Goal: Transaction & Acquisition: Purchase product/service

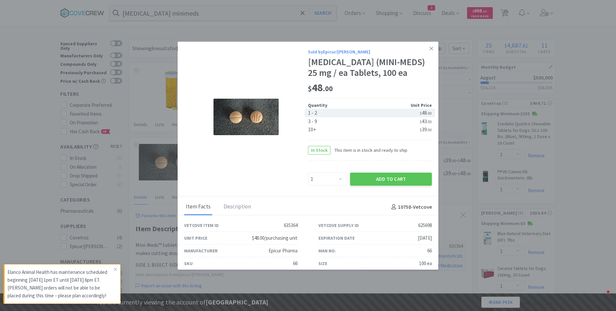
select select "1"
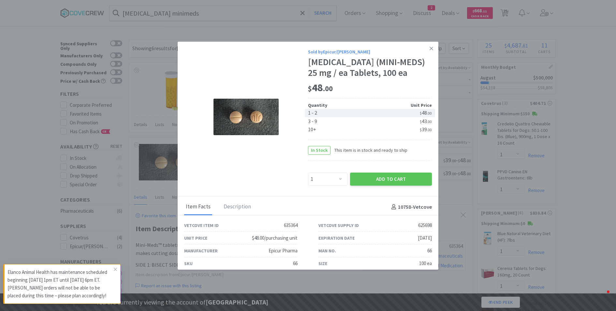
select select "1"
select select "2"
select select "5"
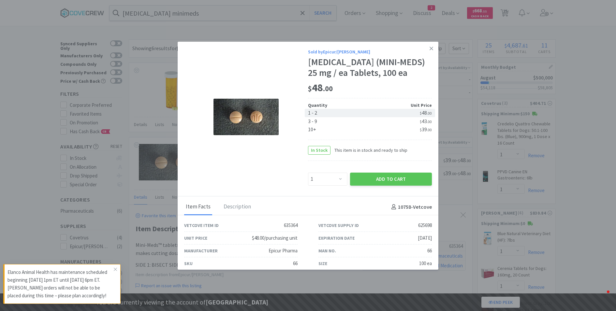
select select "2"
select select "1"
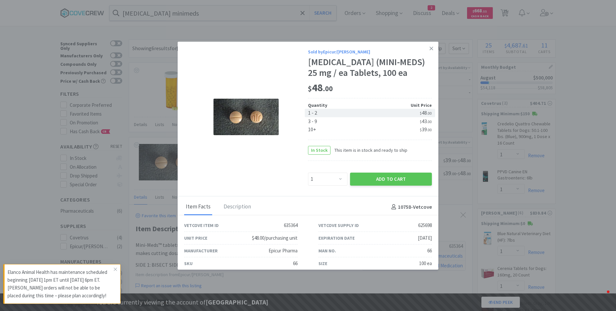
select select "2"
select select "1"
select select "2"
select select "15"
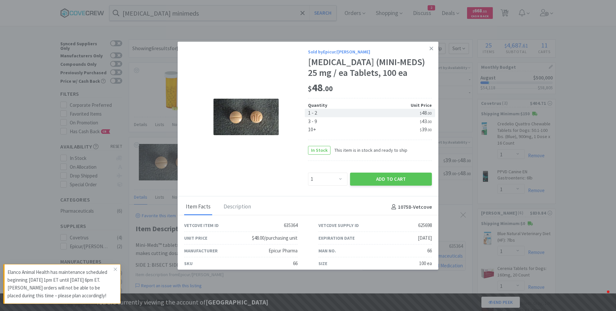
select select "1"
select select "3"
select select "1"
select select "5"
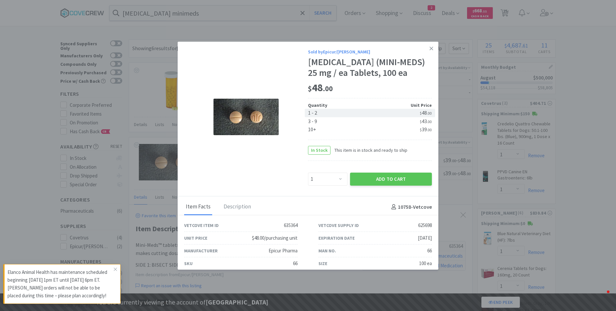
select select "2"
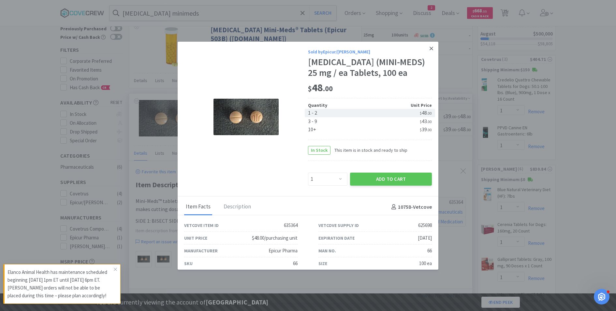
click at [430, 50] on icon at bounding box center [432, 49] width 4 height 6
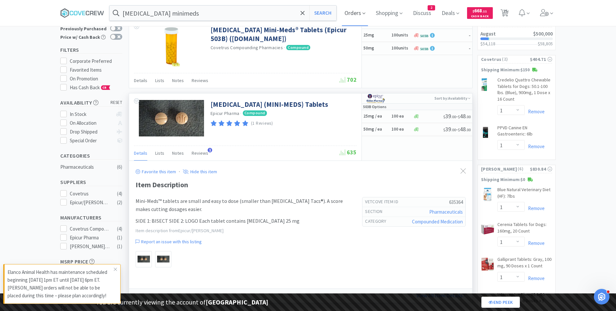
click at [349, 13] on span "Orders" at bounding box center [355, 13] width 26 height 26
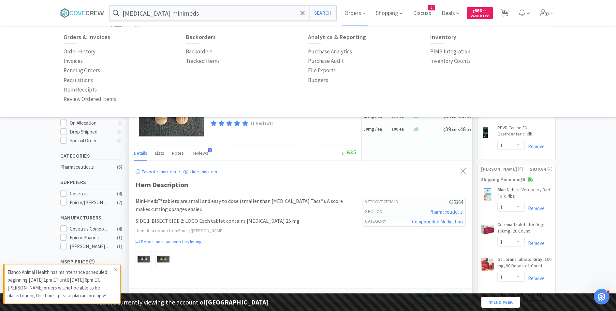
click at [444, 51] on p "PIMS Integration" at bounding box center [450, 51] width 40 height 9
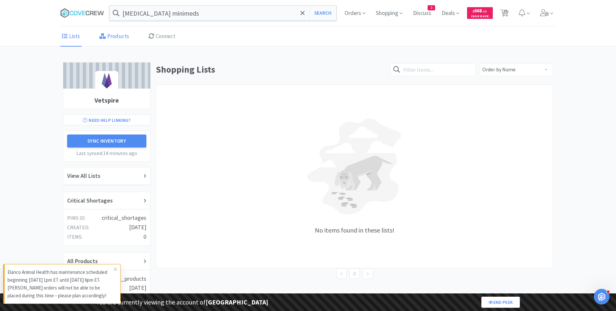
click at [114, 40] on link "Products" at bounding box center [114, 37] width 33 height 20
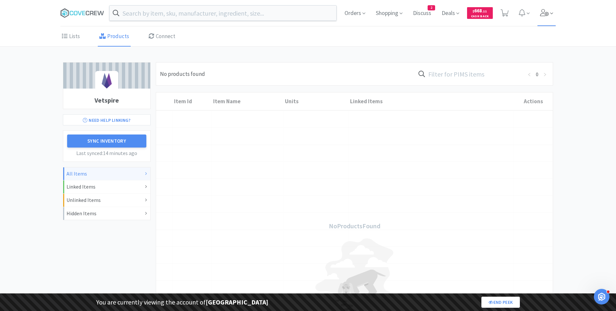
click at [542, 12] on icon at bounding box center [544, 12] width 9 height 7
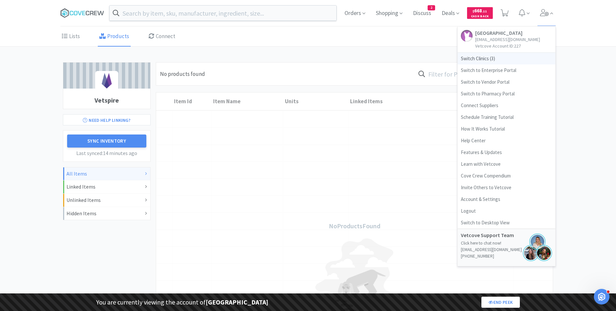
click at [471, 56] on span "Switch Clinics ( 3 )" at bounding box center [507, 59] width 98 height 12
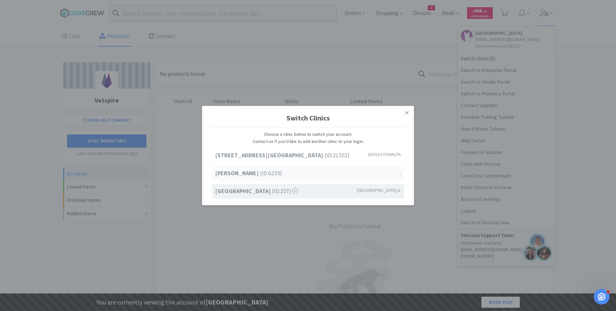
click at [242, 176] on span "Jen Test (ID: 6235 )" at bounding box center [248, 173] width 67 height 9
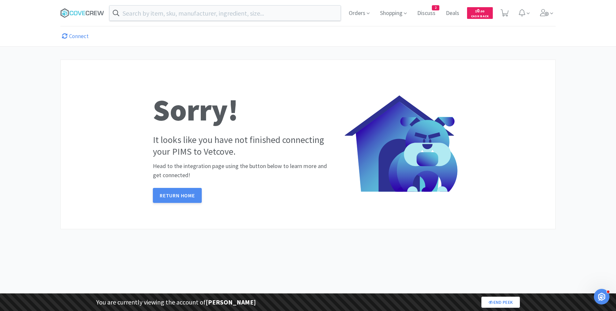
click at [75, 34] on link "Connect" at bounding box center [75, 37] width 30 height 20
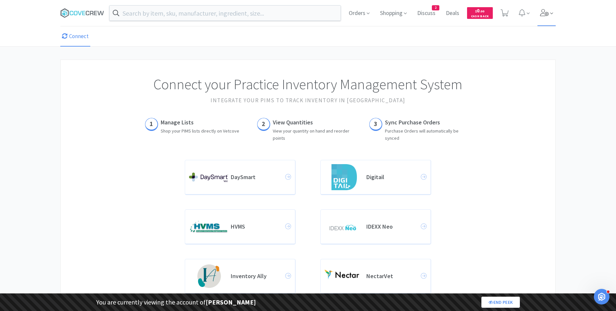
click at [547, 14] on icon at bounding box center [544, 12] width 9 height 7
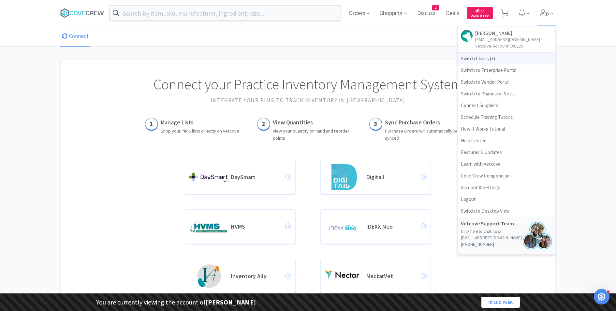
click at [482, 59] on span "Switch Clinics ( 3 )" at bounding box center [507, 59] width 98 height 12
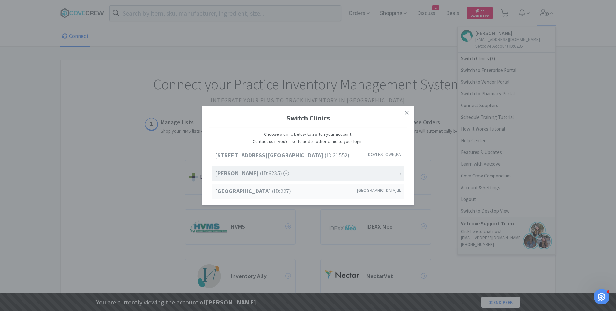
click at [245, 190] on strong "[GEOGRAPHIC_DATA]" at bounding box center [243, 190] width 57 height 7
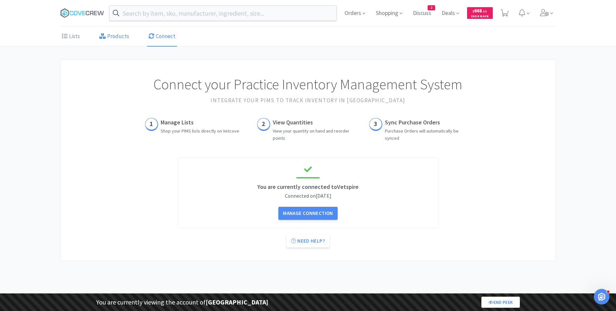
click at [106, 42] on link "Products" at bounding box center [114, 37] width 33 height 20
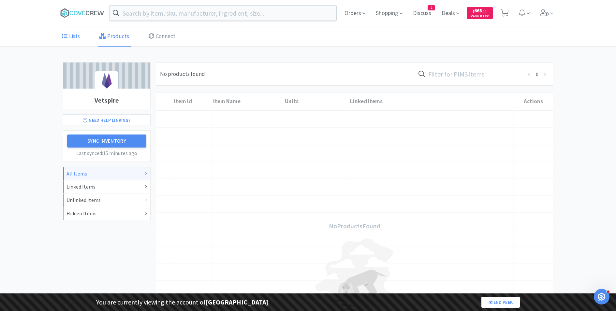
click at [74, 33] on link "Lists" at bounding box center [70, 37] width 21 height 20
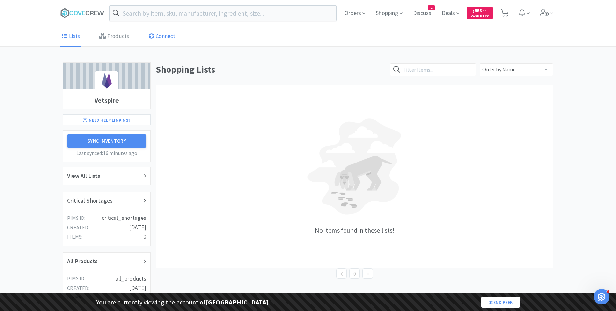
click at [157, 43] on link "Connect" at bounding box center [162, 37] width 30 height 20
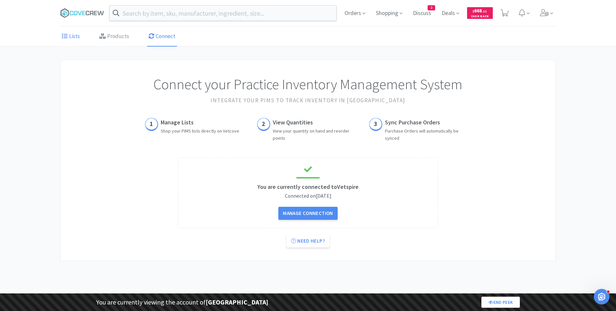
click at [67, 33] on icon at bounding box center [65, 36] width 6 height 6
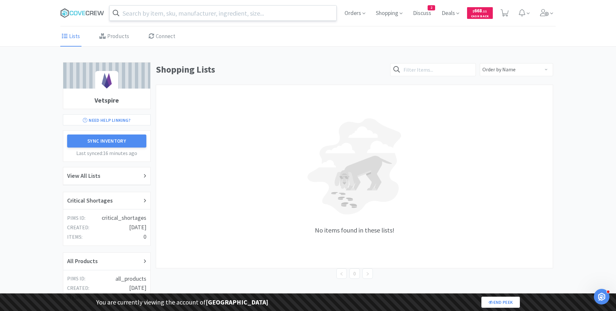
click at [174, 7] on input "text" at bounding box center [223, 13] width 227 height 15
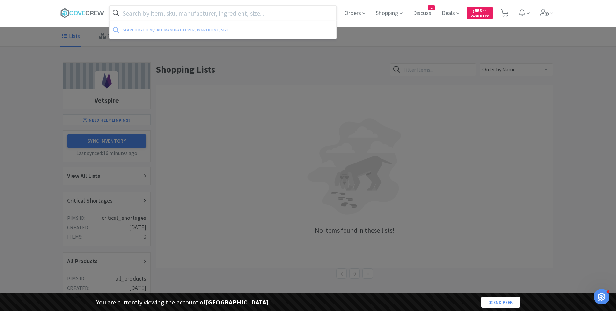
paste input "Simparica TRIO Chewable Tablets: Green, 44.1-88.0lb, 10 x 6 Dose"
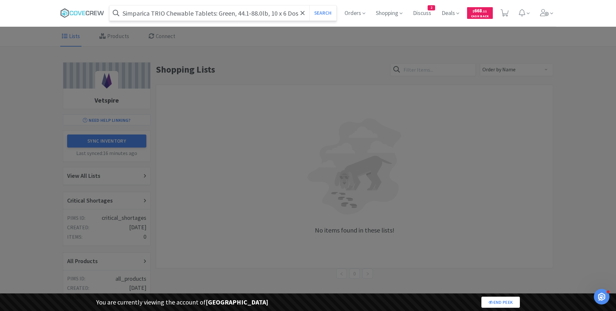
type input "Simparica TRIO Chewable Tablets: Green, 44.1-88.0lb, 10 x 6 Dose"
click at [309, 6] on button "Search" at bounding box center [322, 13] width 27 height 15
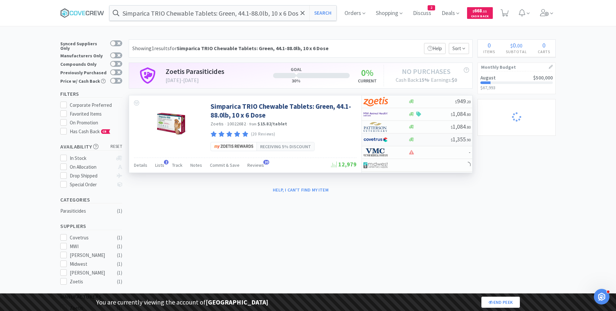
click at [377, 141] on img at bounding box center [376, 140] width 24 height 10
select select "2"
click at [383, 101] on img at bounding box center [376, 102] width 24 height 10
select select "10"
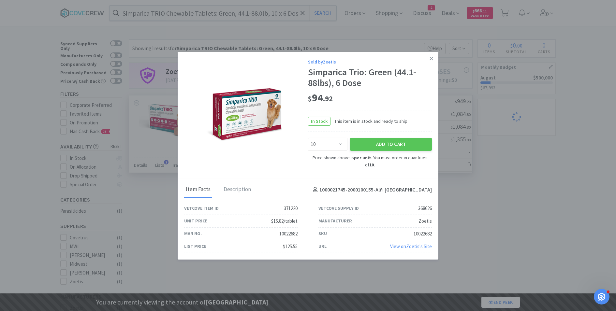
select select "1"
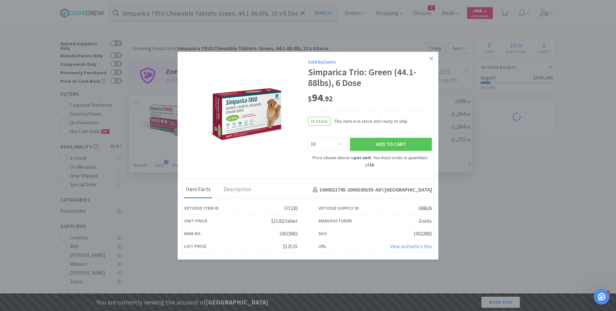
select select "1"
select select "2"
select select "5"
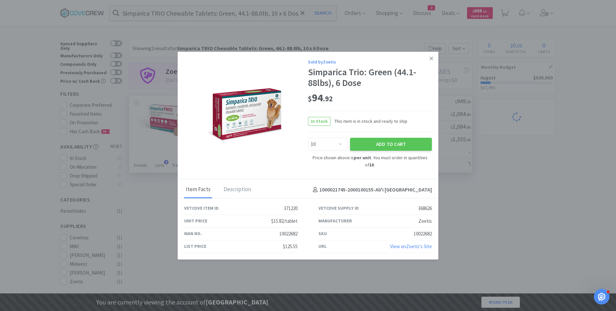
select select "2"
select select "1"
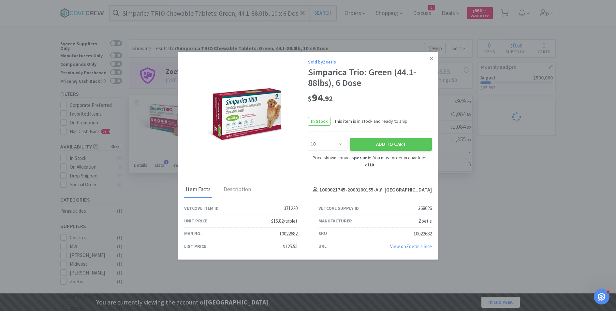
select select "2"
select select "1"
select select "2"
select select "15"
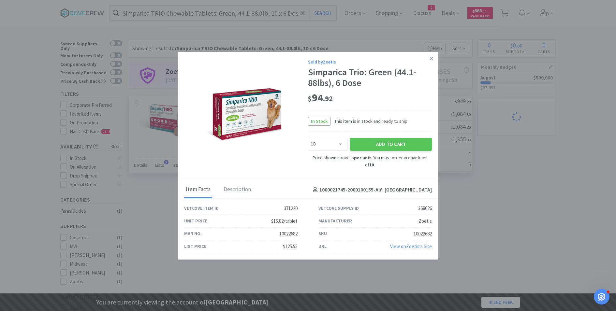
select select "1"
select select "3"
select select "1"
select select "2"
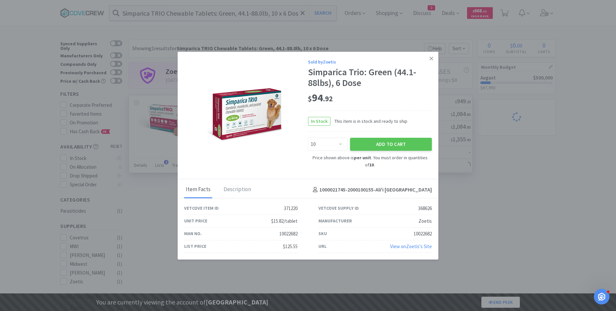
select select "5"
select select "2"
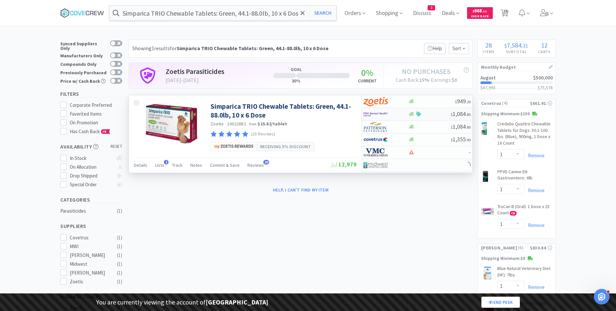
click at [384, 110] on img at bounding box center [376, 115] width 24 height 10
select select "2"
click at [380, 142] on img at bounding box center [376, 140] width 24 height 10
select select "2"
click at [380, 129] on img at bounding box center [376, 127] width 24 height 10
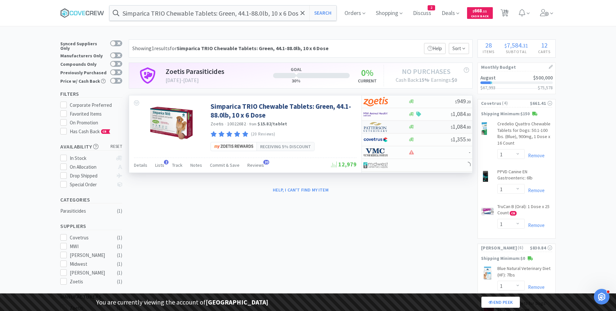
select select "2"
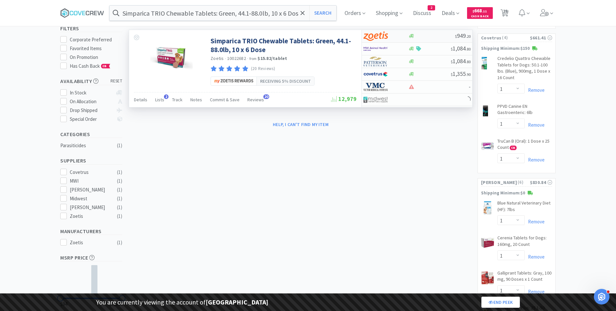
scroll to position [62, 0]
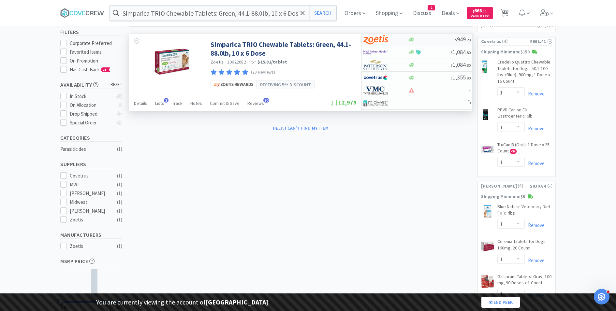
click at [385, 36] on img at bounding box center [376, 40] width 24 height 10
select select "10"
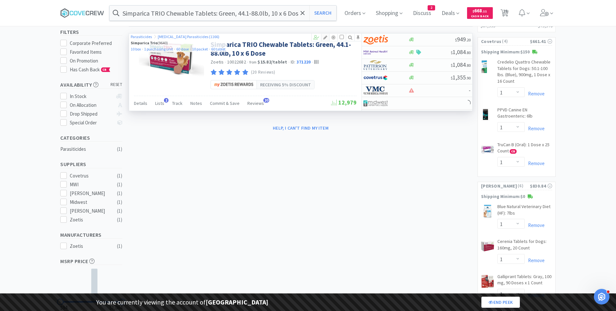
click at [325, 36] on icon at bounding box center [325, 37] width 8 height 5
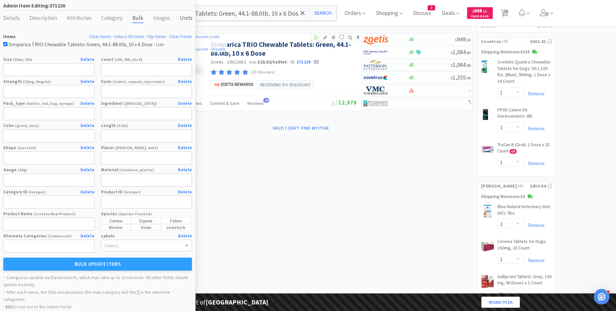
click at [180, 16] on div "Units" at bounding box center [186, 18] width 13 height 9
select select "box"
select select "purchasing unit"
select select "dose"
select select "packet"
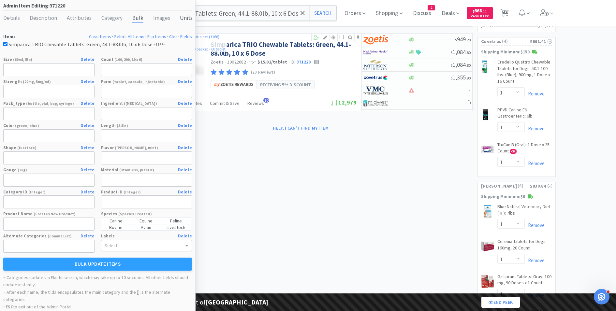
select select "tablet"
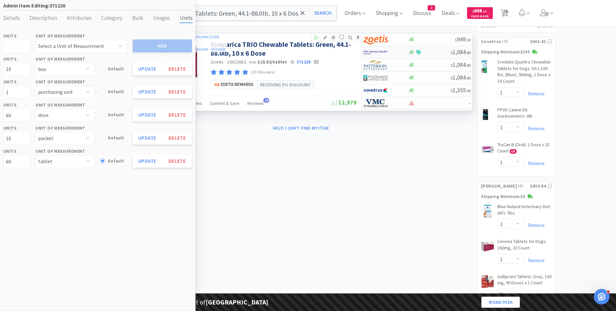
click at [390, 51] on div at bounding box center [382, 52] width 36 height 11
select select "2"
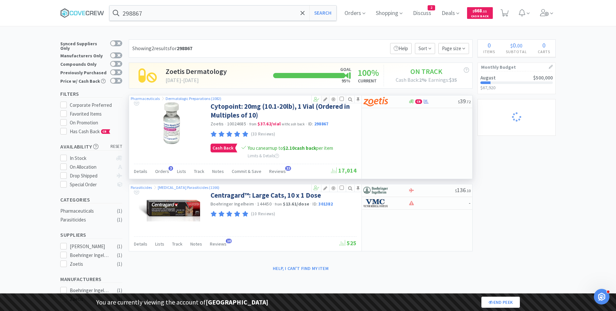
click at [327, 99] on icon at bounding box center [325, 99] width 8 height 5
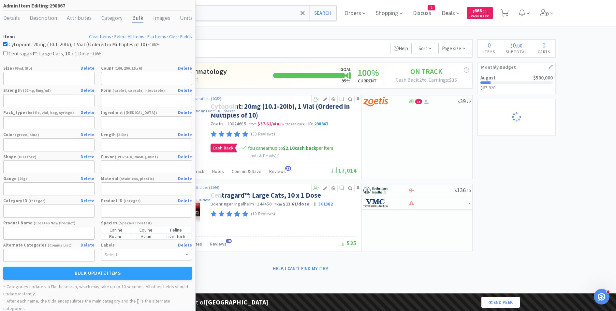
click at [173, 20] on div "Details Description Attributes Category Bulk Images Units Tags" at bounding box center [97, 18] width 189 height 9
click at [183, 18] on div "Units" at bounding box center [186, 18] width 13 height 9
select select "vial"
select select "box"
select select "each"
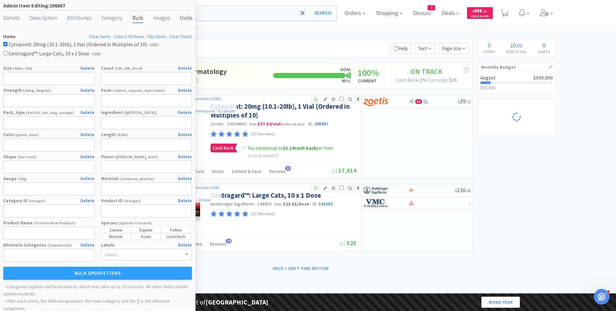
select select "bottle"
select select "purchasing unit"
select select "packet"
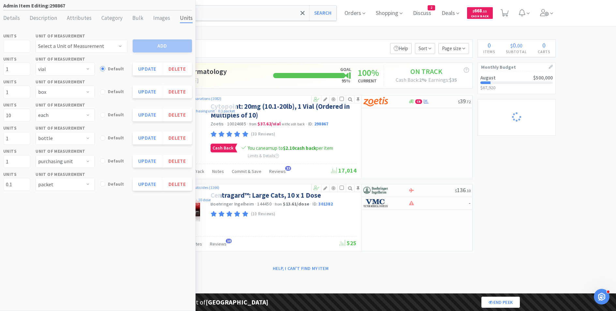
select select "1"
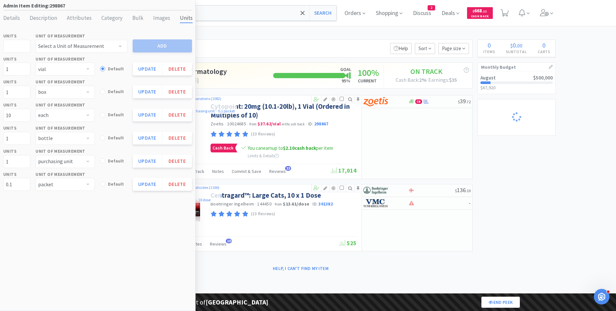
select select "1"
select select "2"
select select "5"
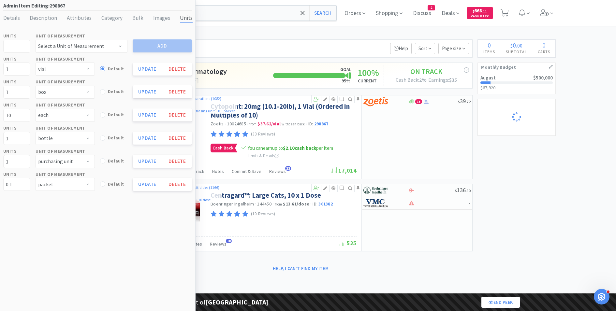
select select "2"
select select "1"
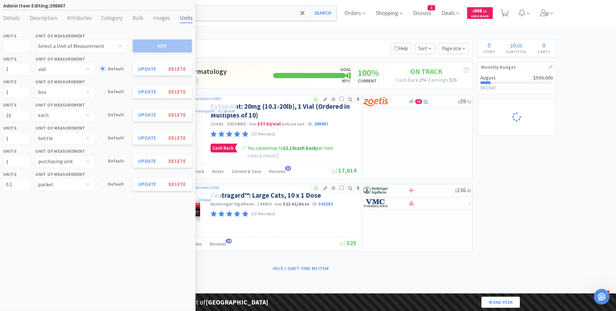
select select "2"
select select "1"
select select "2"
select select "15"
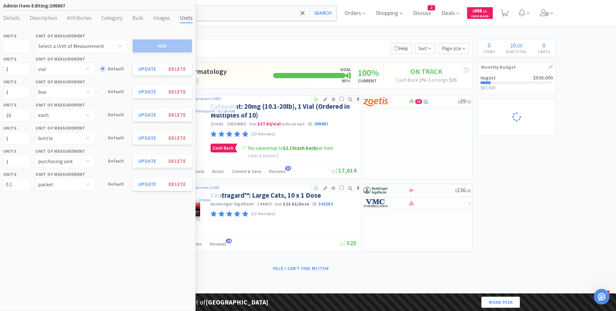
select select "1"
select select "3"
select select "1"
select select "2"
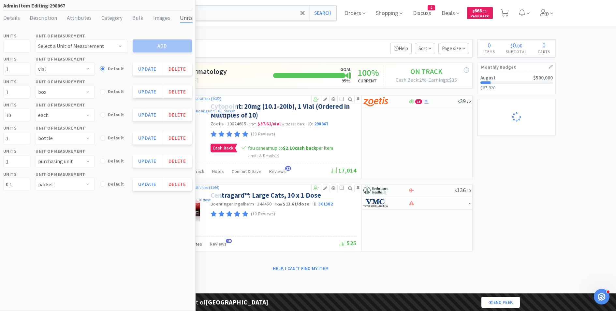
select select "5"
select select "2"
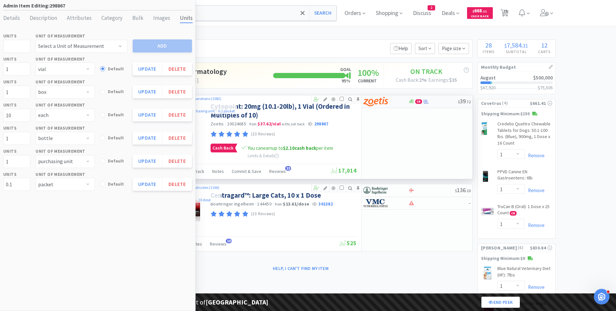
click at [378, 107] on div "CB $ 39 . 72" at bounding box center [417, 102] width 111 height 13
select select "10"
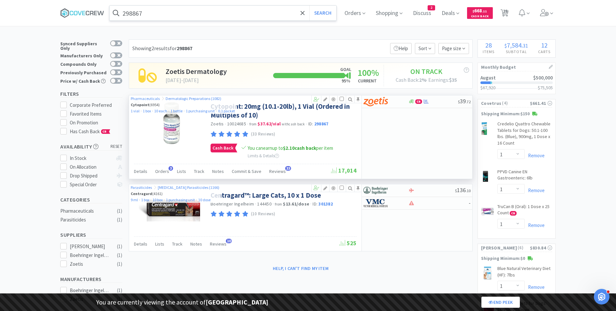
click at [199, 16] on input "298867" at bounding box center [223, 13] width 227 height 15
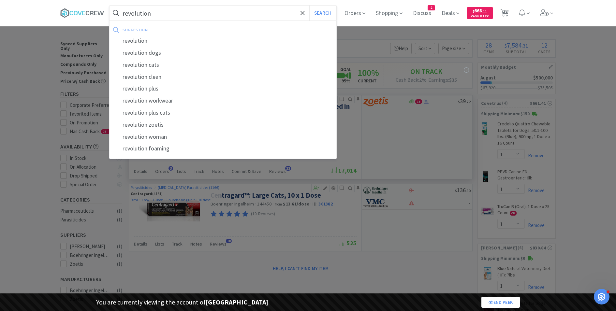
type input "revolution"
click at [309, 6] on button "Search" at bounding box center [322, 13] width 27 height 15
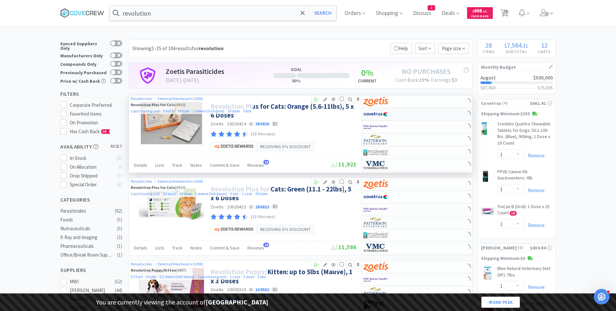
click at [399, 111] on div at bounding box center [386, 114] width 45 height 11
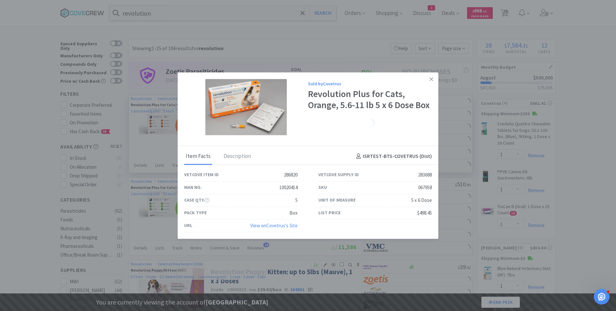
select select "1"
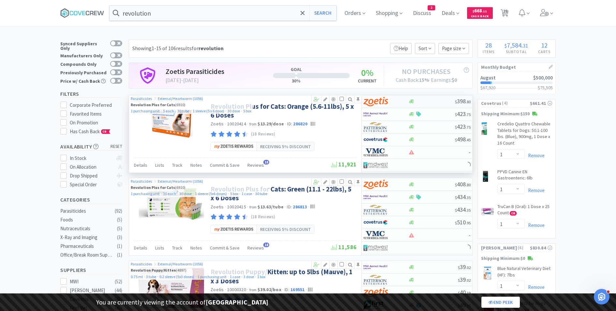
click at [383, 99] on img at bounding box center [376, 102] width 24 height 10
select select "5"
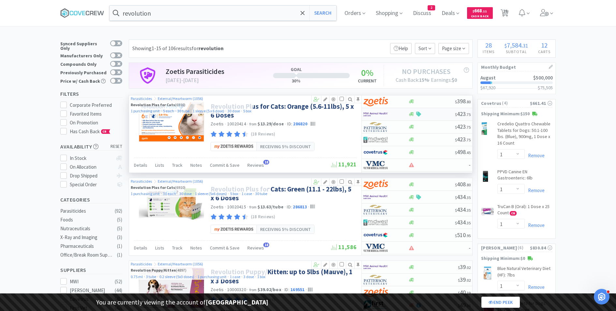
click at [369, 113] on img at bounding box center [376, 115] width 24 height 10
select select "5"
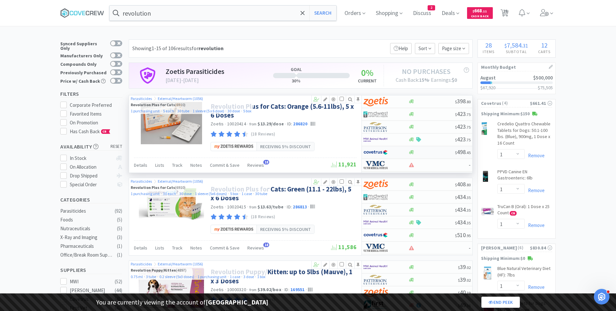
click at [378, 152] on img at bounding box center [376, 153] width 24 height 10
select select "1"
click at [156, 18] on input "revolution" at bounding box center [223, 13] width 227 height 15
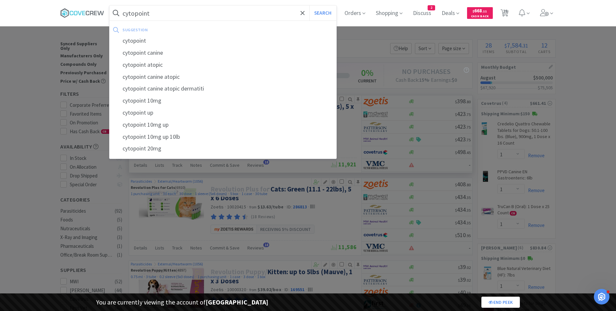
type input "cytopoint"
click at [309, 6] on button "Search" at bounding box center [322, 13] width 27 height 15
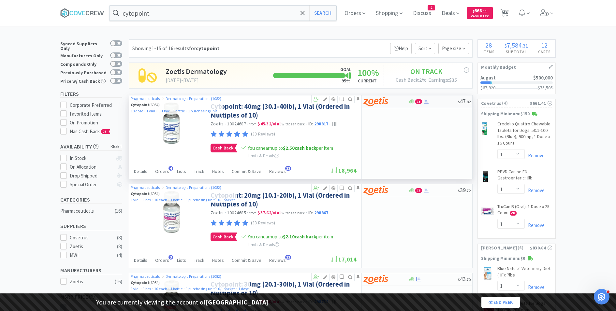
click at [378, 106] on div at bounding box center [382, 101] width 36 height 11
select select "10"
click at [218, 7] on input "cytopoint" at bounding box center [223, 13] width 227 height 15
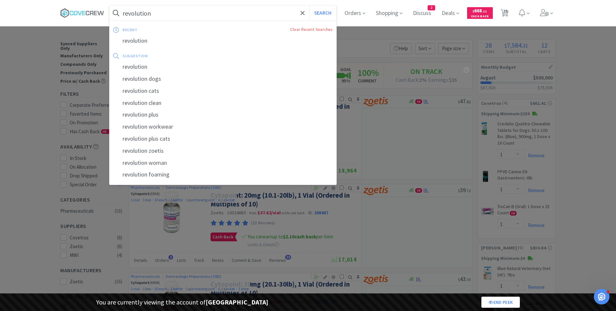
type input "revolution"
click at [309, 6] on button "Search" at bounding box center [322, 13] width 27 height 15
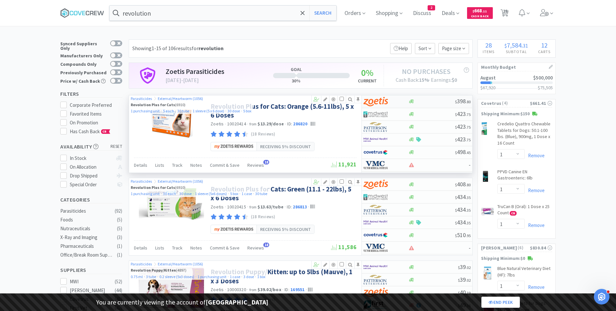
click at [446, 97] on div "$ 398 . 80" at bounding box center [417, 102] width 111 height 13
select select "5"
click at [144, 11] on input "revolution" at bounding box center [223, 13] width 227 height 15
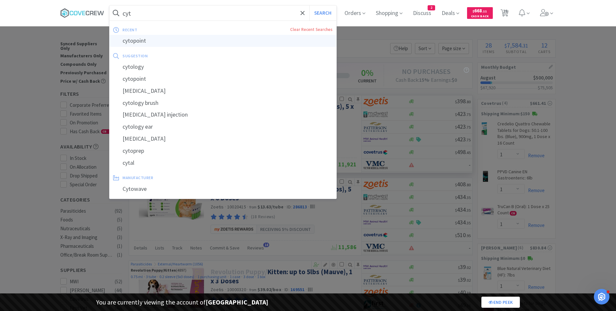
click at [142, 39] on div "cytopoint" at bounding box center [223, 41] width 227 height 12
type input "cytopoint"
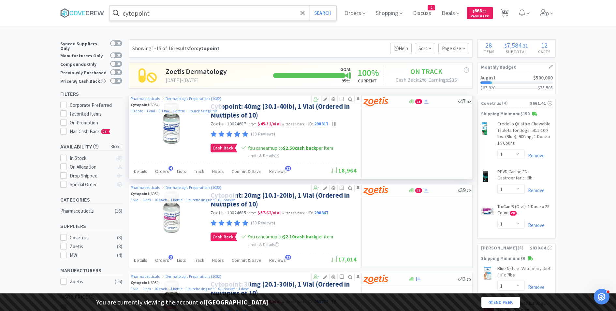
click at [325, 97] on icon at bounding box center [325, 99] width 8 height 5
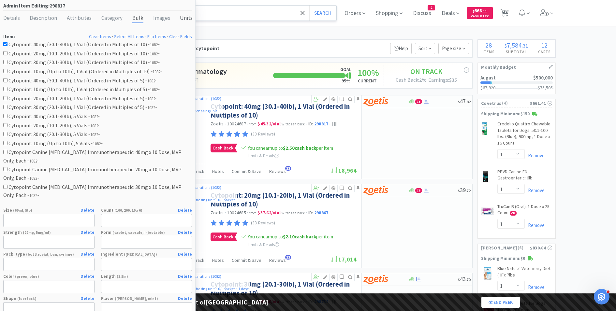
click at [181, 17] on div "Units" at bounding box center [186, 18] width 13 height 9
select select "dose"
select select "vial"
select select "box"
select select "bottle"
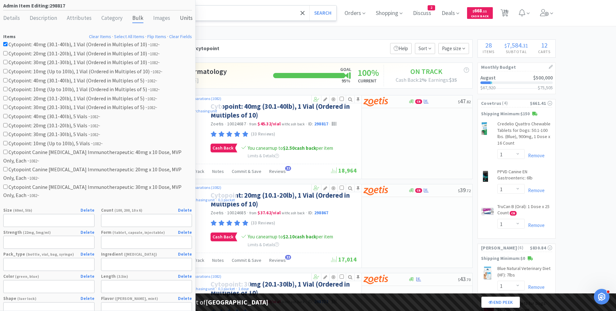
select select "purchasing unit"
